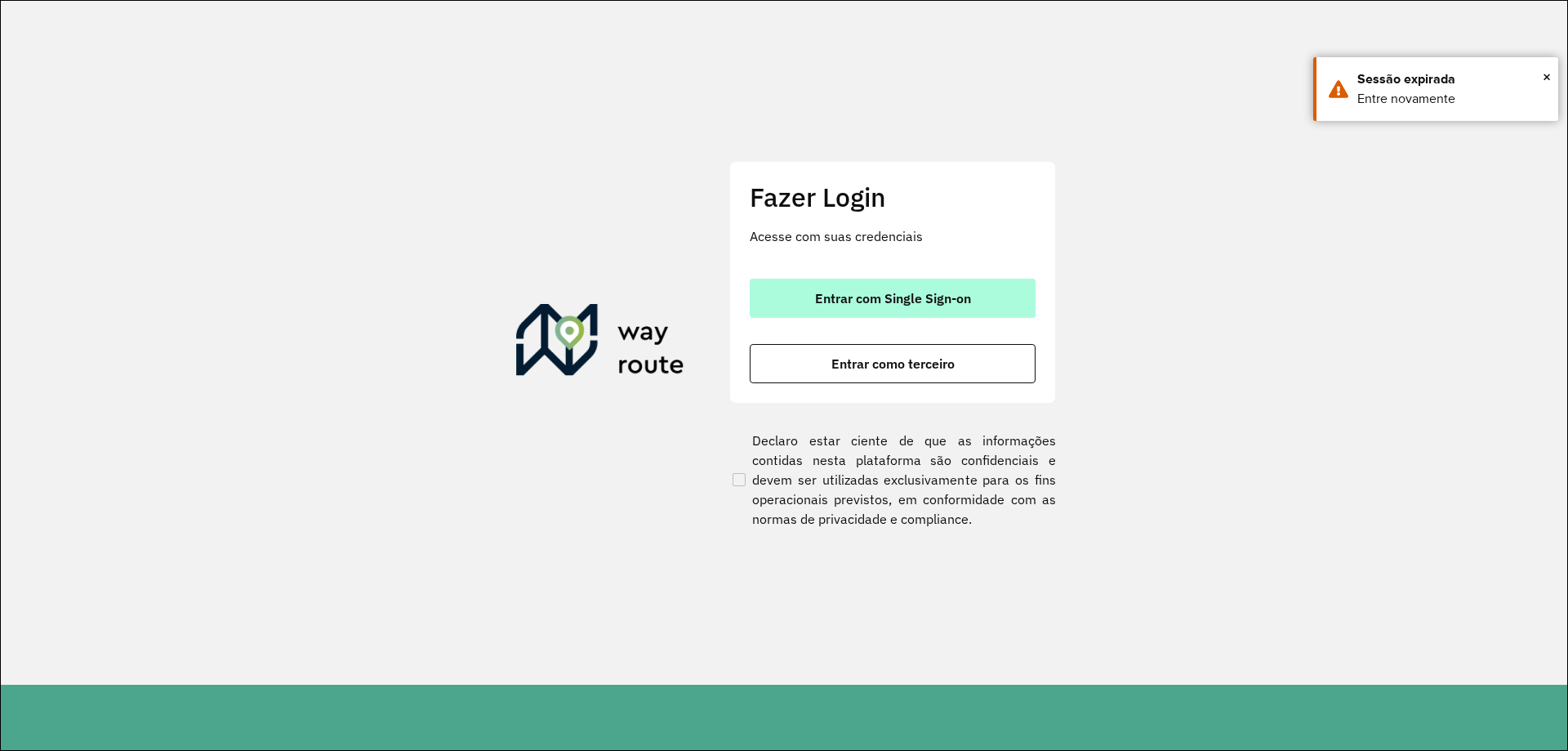
click at [836, 300] on span "Entrar com Single Sign-on" at bounding box center [893, 297] width 156 height 13
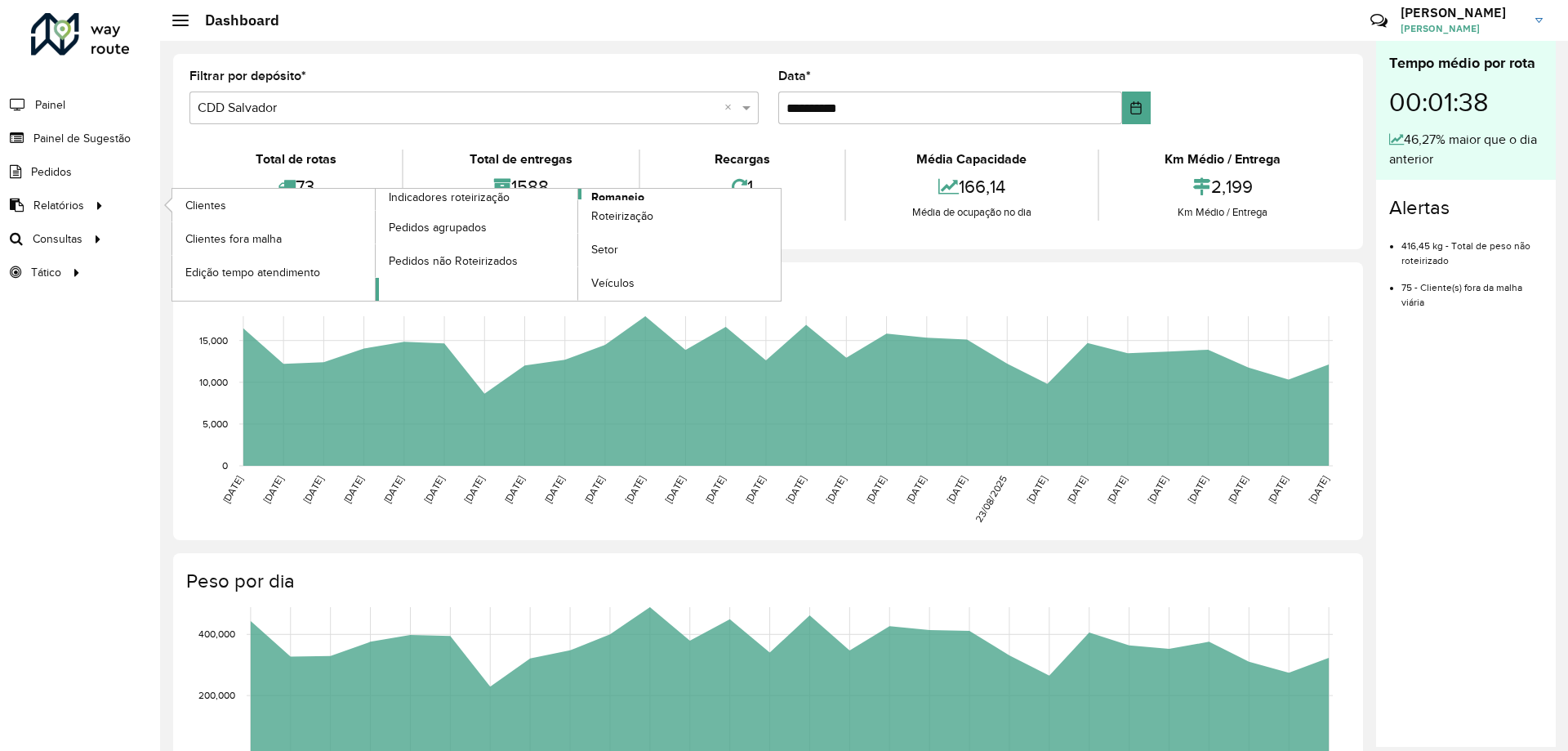
click at [619, 191] on span "Romaneio" at bounding box center [617, 197] width 53 height 18
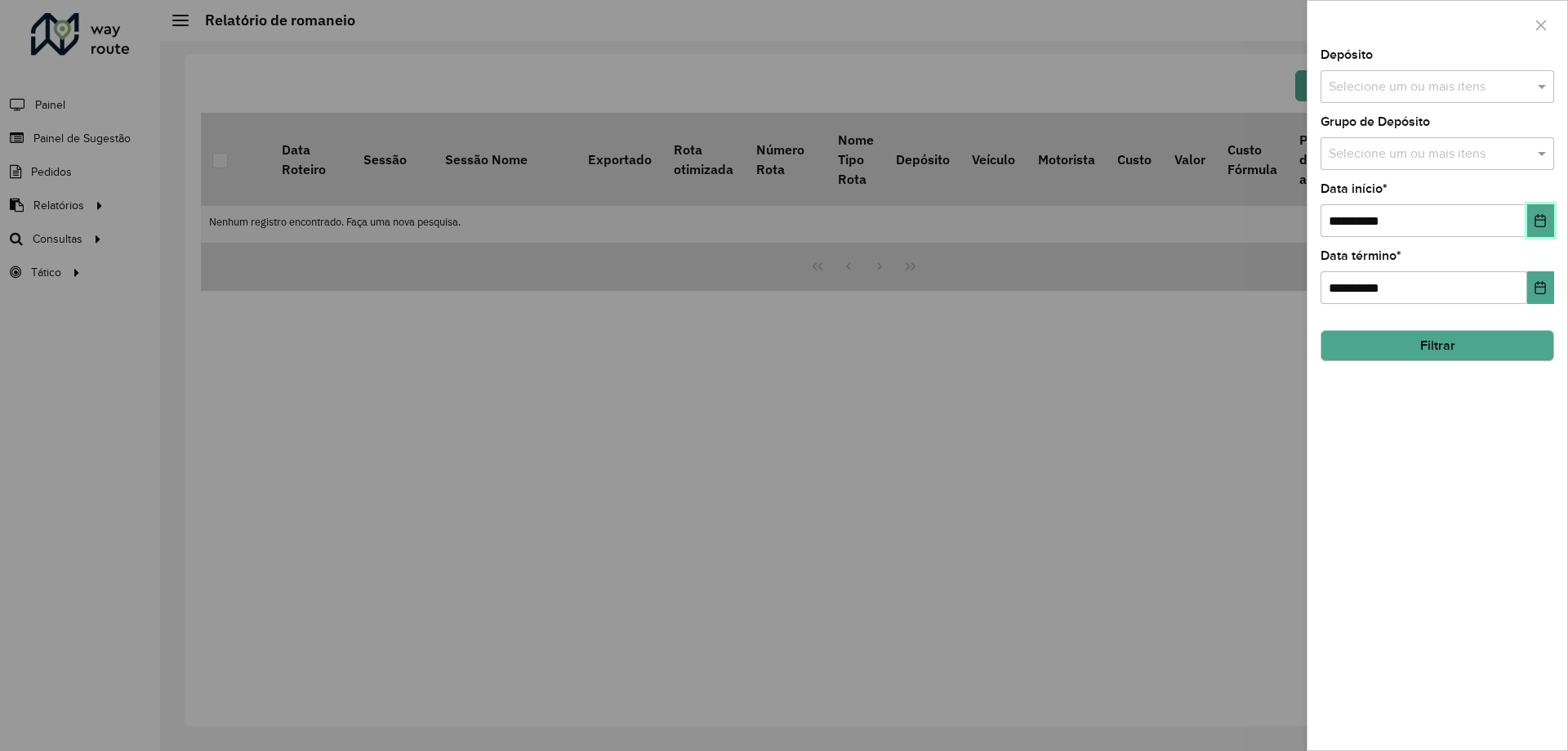
click at [1534, 218] on icon "Choose Date" at bounding box center [1540, 219] width 13 height 13
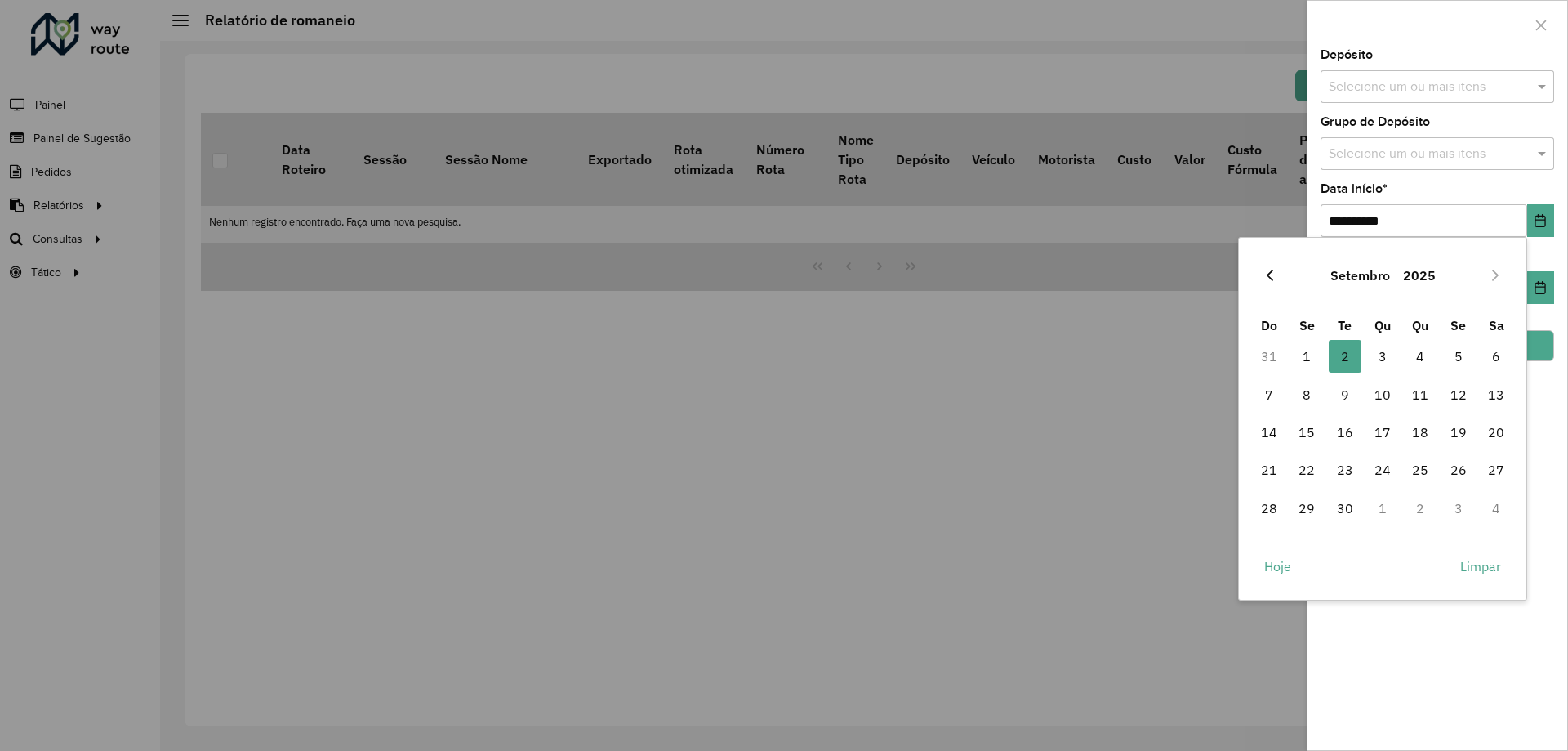
click at [1262, 279] on button "Previous Month" at bounding box center [1270, 275] width 26 height 26
click at [1262, 278] on button "Previous Month" at bounding box center [1270, 275] width 26 height 26
click at [1343, 349] on span "1" at bounding box center [1344, 355] width 32 height 32
type input "**********"
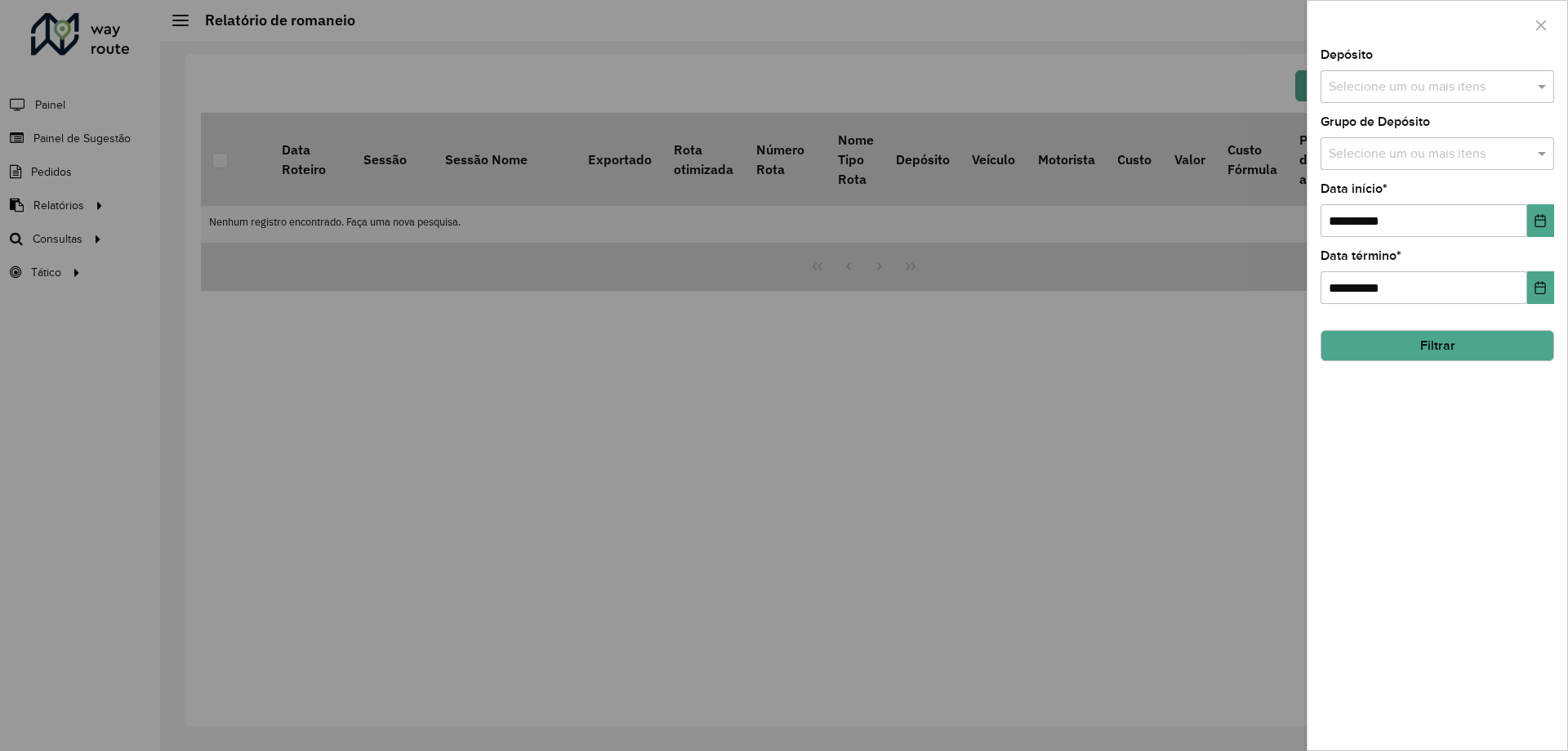
click at [1436, 347] on button "Filtrar" at bounding box center [1436, 345] width 233 height 31
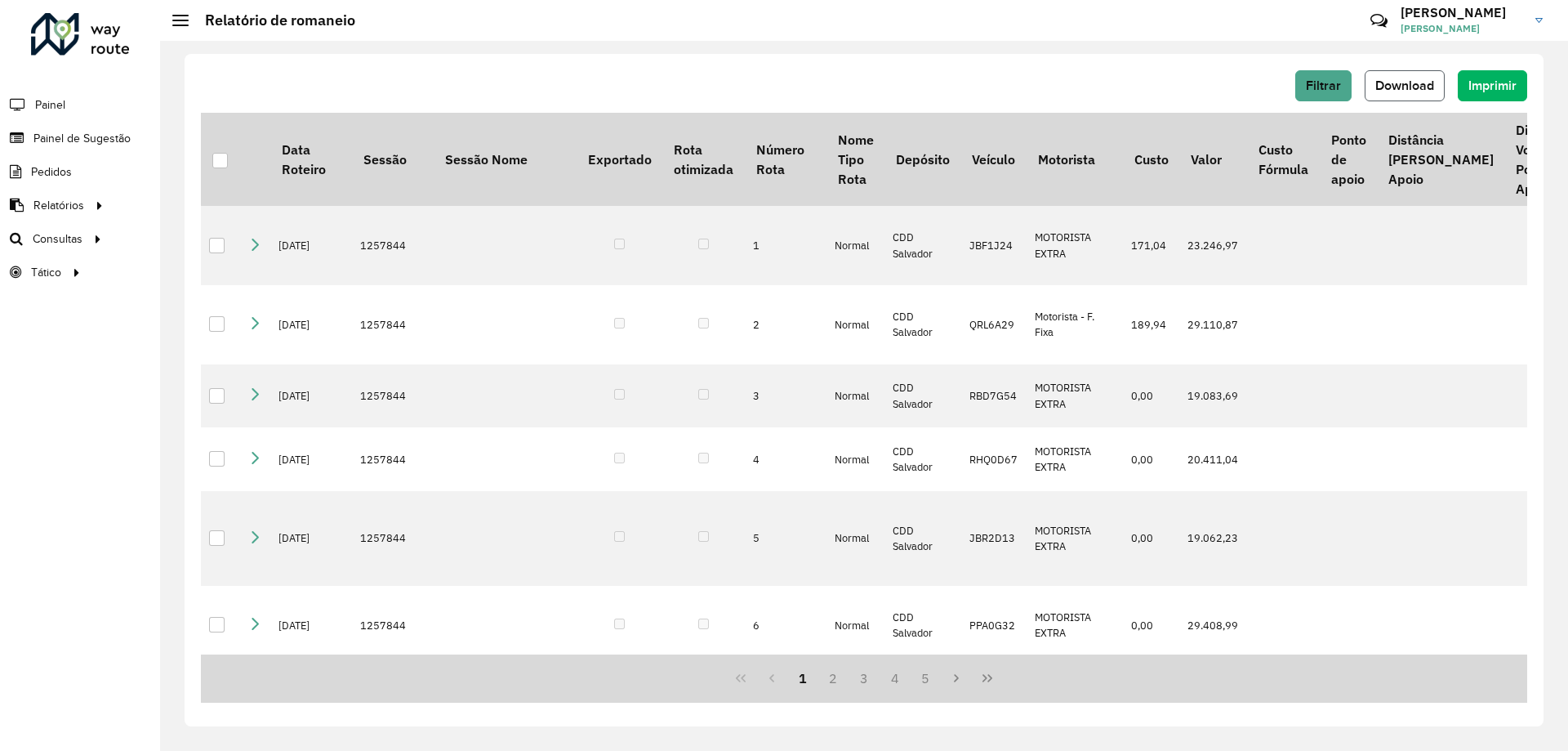
click at [1386, 81] on span "Download" at bounding box center [1404, 85] width 59 height 14
